Goal: Task Accomplishment & Management: Use online tool/utility

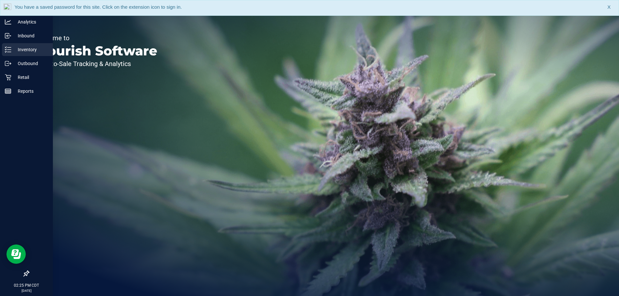
click at [28, 52] on p "Inventory" at bounding box center [30, 50] width 39 height 8
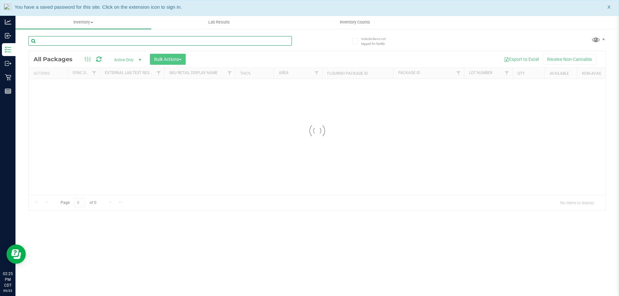
click at [208, 42] on input "text" at bounding box center [160, 41] width 264 height 10
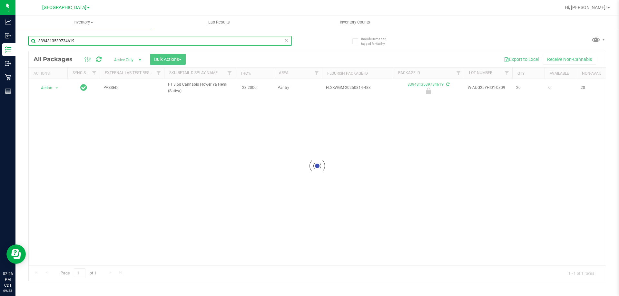
type input "8394813539734619"
click at [57, 87] on div at bounding box center [317, 166] width 577 height 230
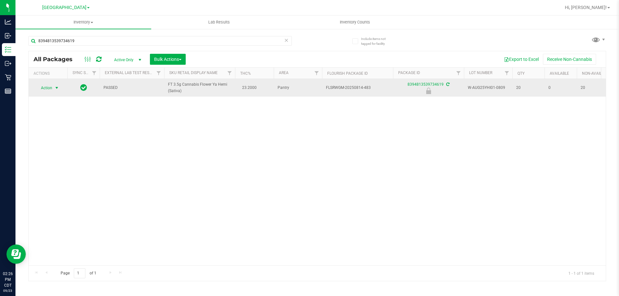
click at [47, 89] on span "Action" at bounding box center [43, 88] width 17 height 9
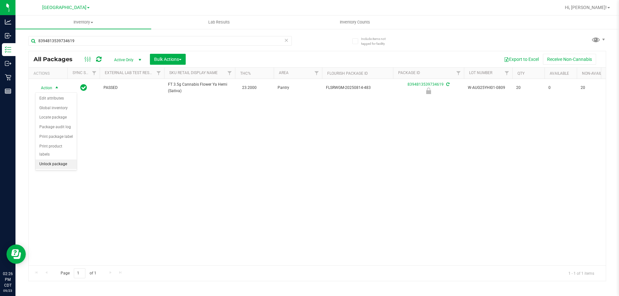
click at [68, 160] on li "Unlock package" at bounding box center [55, 165] width 41 height 10
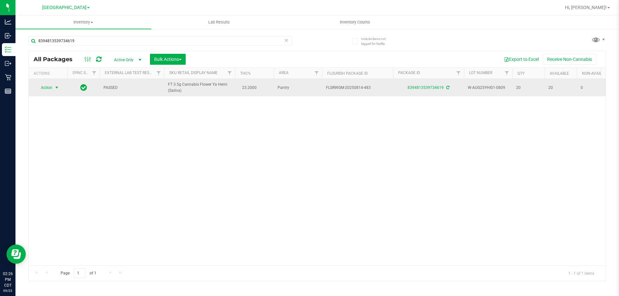
click at [54, 89] on span "select" at bounding box center [57, 87] width 8 height 9
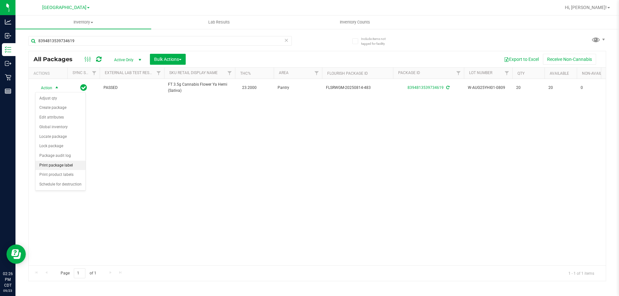
click at [72, 169] on li "Print package label" at bounding box center [60, 166] width 50 height 10
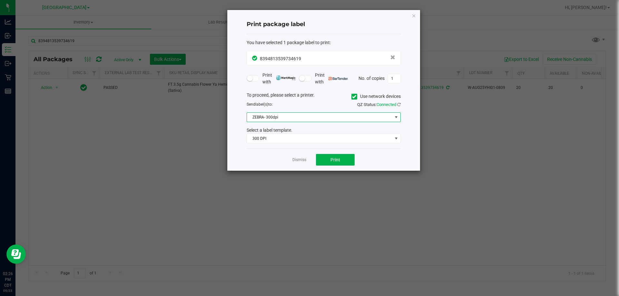
click at [337, 116] on span "ZEBRA- 300dpi" at bounding box center [319, 117] width 145 height 9
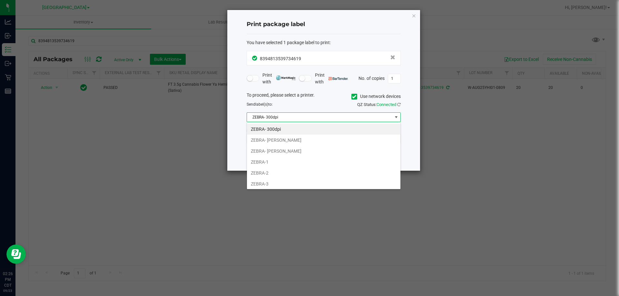
scroll to position [10, 154]
click at [298, 182] on li "ZEBRA-3" at bounding box center [324, 184] width 154 height 11
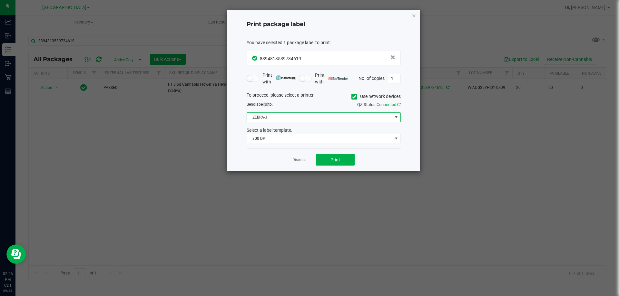
click at [297, 145] on div "You have selected 1 package label to print : 8394813539734619 Print with Print …" at bounding box center [324, 91] width 154 height 115
click at [298, 136] on span "300 DPI" at bounding box center [319, 138] width 145 height 9
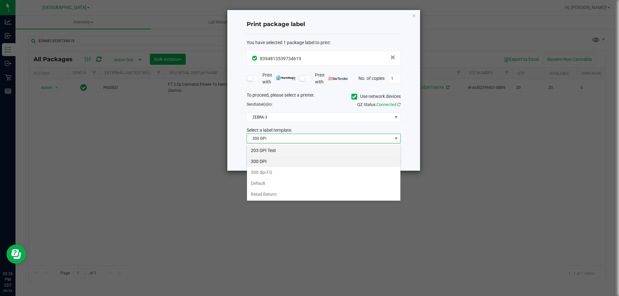
click at [294, 153] on li "203 DPI Test" at bounding box center [324, 150] width 154 height 11
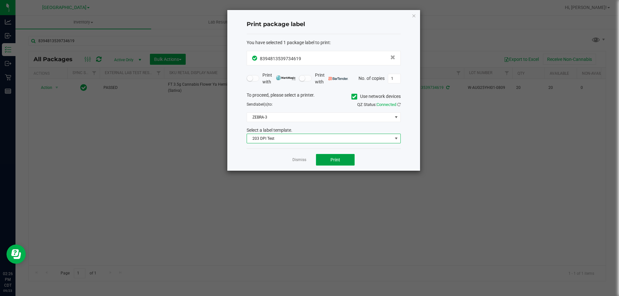
click at [342, 161] on button "Print" at bounding box center [335, 160] width 39 height 12
